Goal: Transaction & Acquisition: Obtain resource

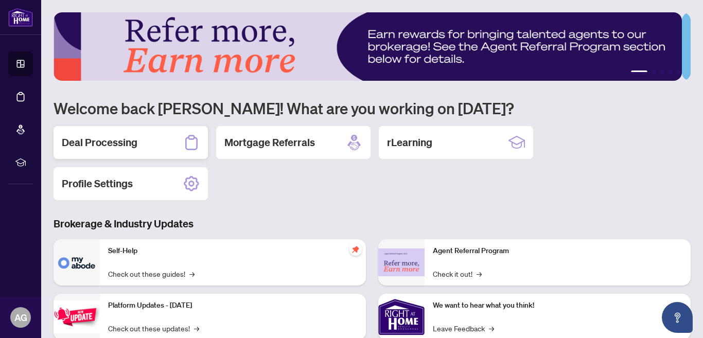
click at [98, 139] on h2 "Deal Processing" at bounding box center [100, 142] width 76 height 14
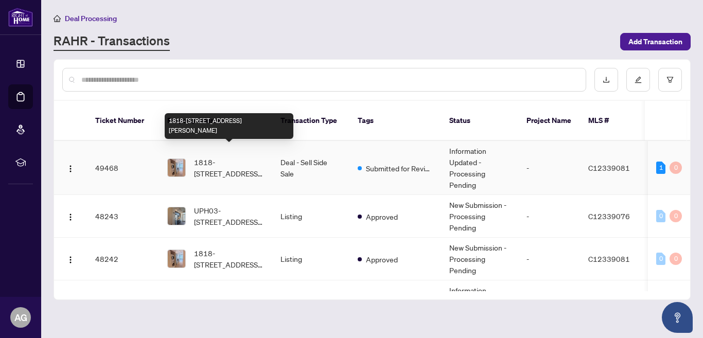
click at [212, 156] on span "1818-251 Jarvis St, Toronto, Ontario M5B 0C3, Canada" at bounding box center [229, 167] width 70 height 23
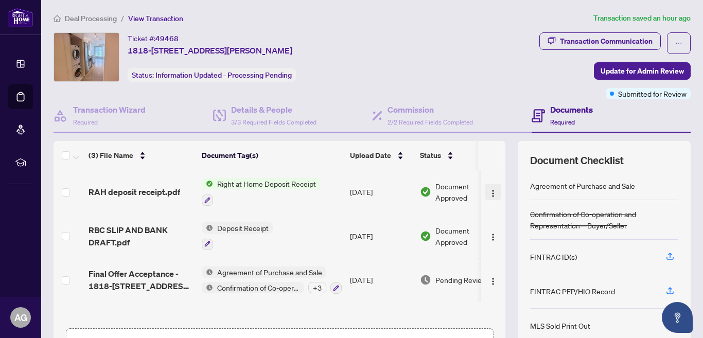
click at [489, 189] on img "button" at bounding box center [493, 193] width 8 height 8
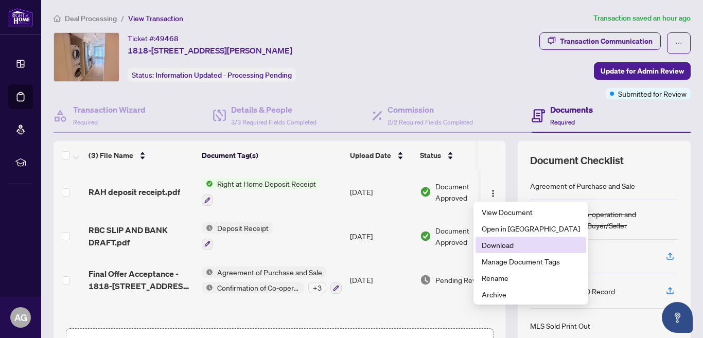
click at [491, 243] on span "Download" at bounding box center [530, 244] width 98 height 11
